Goal: Task Accomplishment & Management: Manage account settings

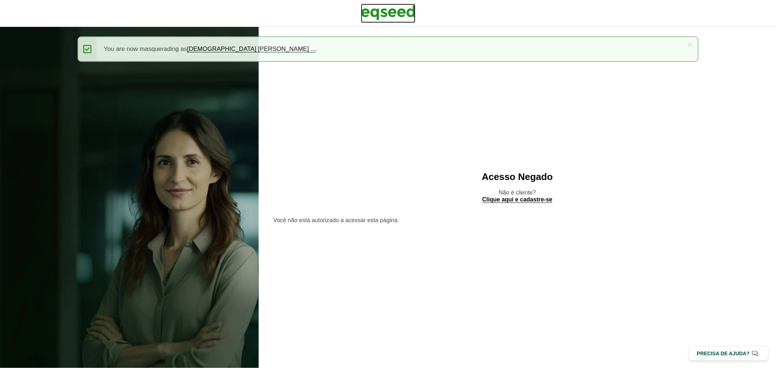
click at [377, 9] on img at bounding box center [388, 13] width 55 height 18
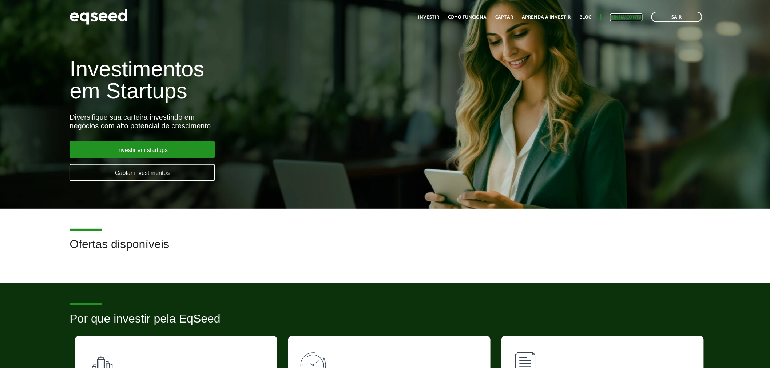
click at [633, 17] on link "Minha conta" at bounding box center [626, 17] width 32 height 5
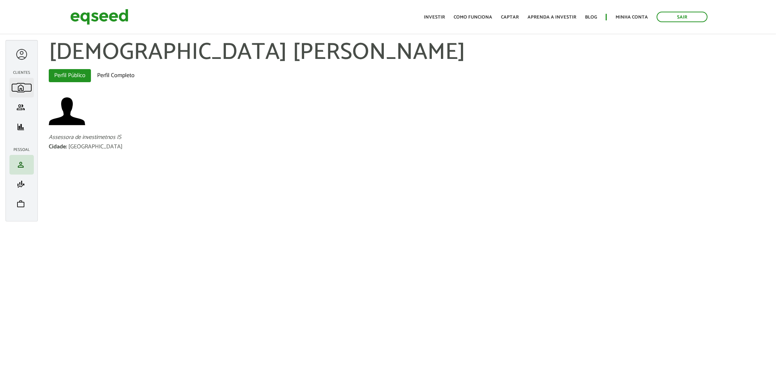
click at [28, 88] on link "home Início" at bounding box center [21, 87] width 21 height 9
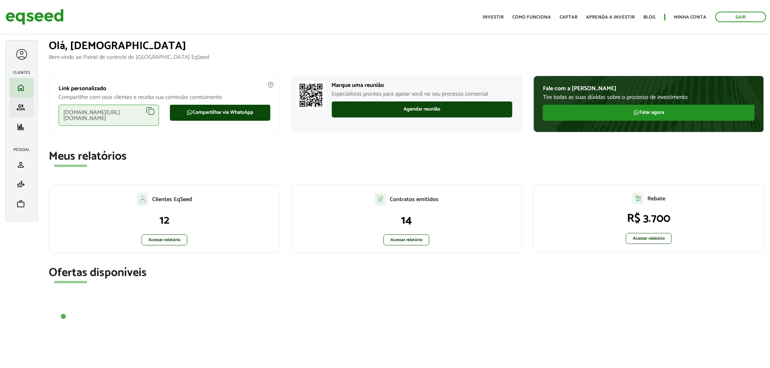
click at [25, 112] on li "group Investimento assistido" at bounding box center [21, 107] width 24 height 20
click at [19, 108] on span "group" at bounding box center [20, 107] width 9 height 9
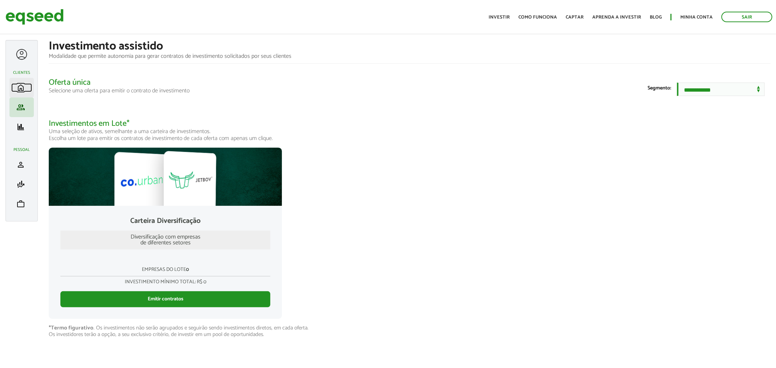
click at [19, 83] on span "home" at bounding box center [20, 87] width 9 height 9
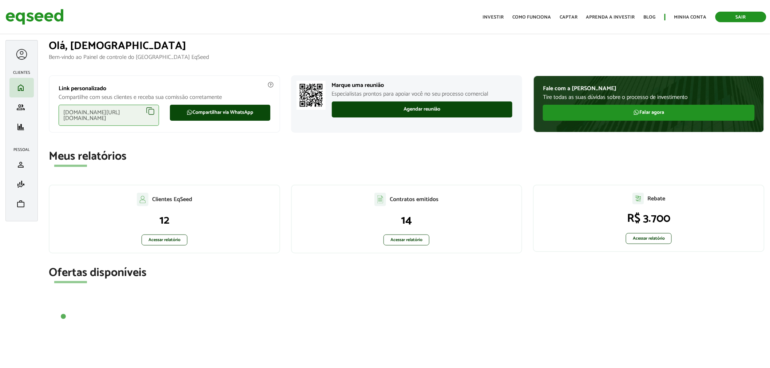
click at [743, 19] on link "Sair" at bounding box center [740, 17] width 51 height 11
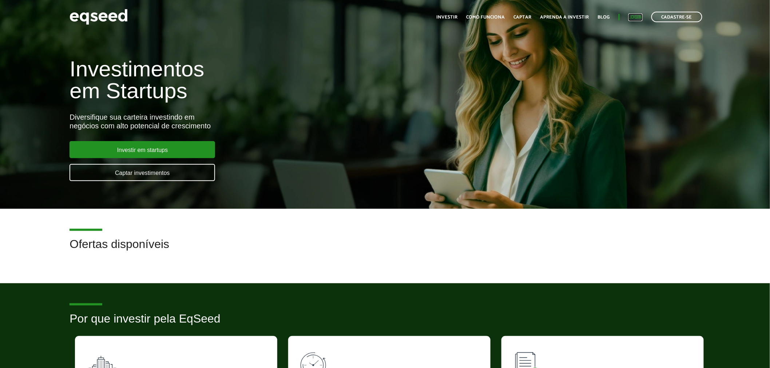
click at [638, 15] on link "Login" at bounding box center [635, 17] width 14 height 5
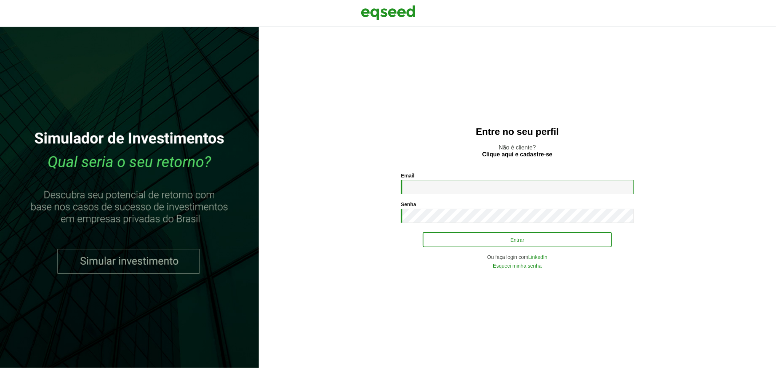
type input "**********"
click at [460, 245] on button "Entrar" at bounding box center [517, 240] width 189 height 14
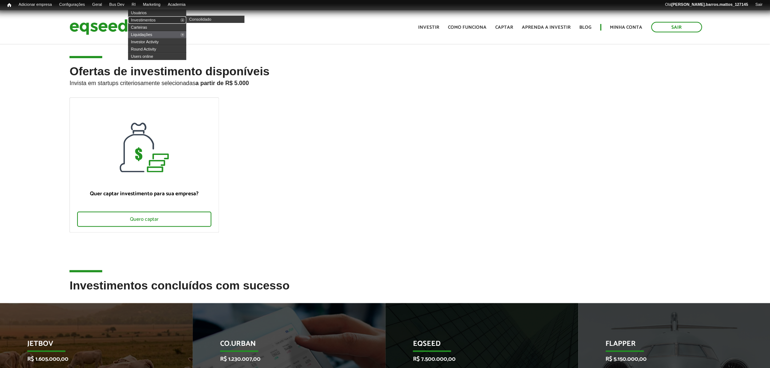
click at [148, 19] on link "Investimentos" at bounding box center [157, 19] width 58 height 7
